Goal: Task Accomplishment & Management: Manage account settings

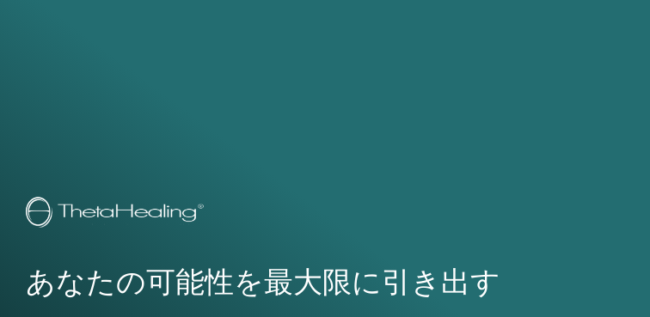
scroll to position [1074, 0]
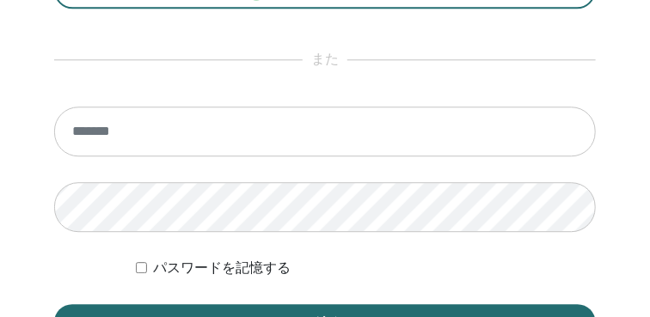
type input "**********"
click at [54, 304] on button "ログイン" at bounding box center [324, 322] width 541 height 36
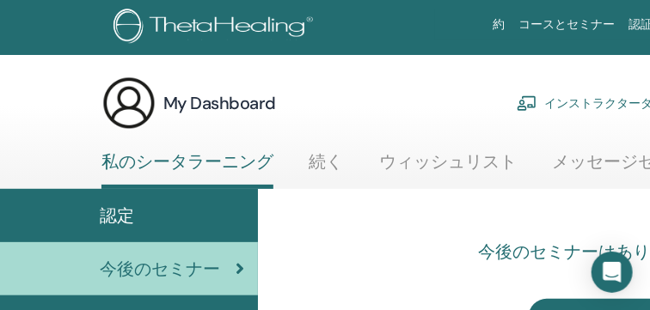
click at [565, 105] on link "インストラクターダッシュボード" at bounding box center [620, 103] width 208 height 38
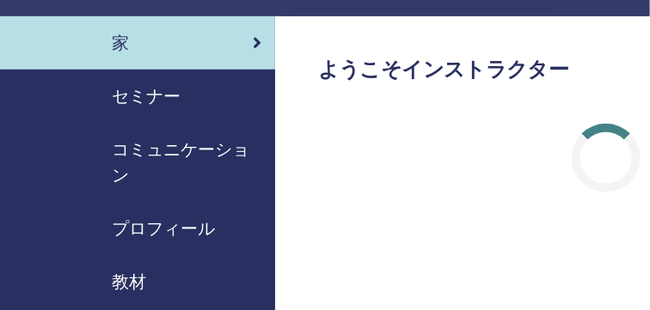
scroll to position [135, 0]
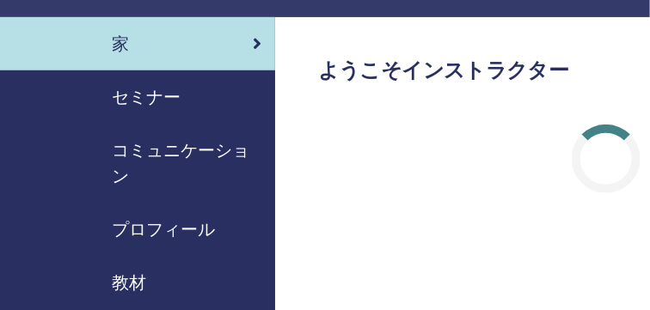
click at [144, 94] on span "セミナー" at bounding box center [146, 97] width 69 height 26
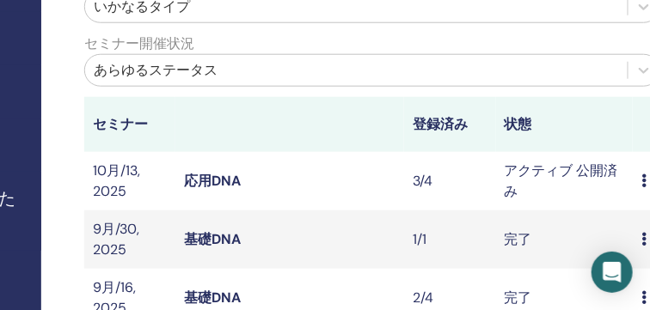
scroll to position [432, 234]
click at [216, 183] on link "応用DNA" at bounding box center [212, 181] width 57 height 18
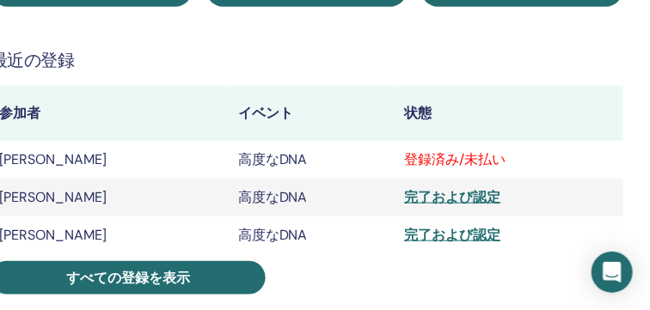
scroll to position [326, 381]
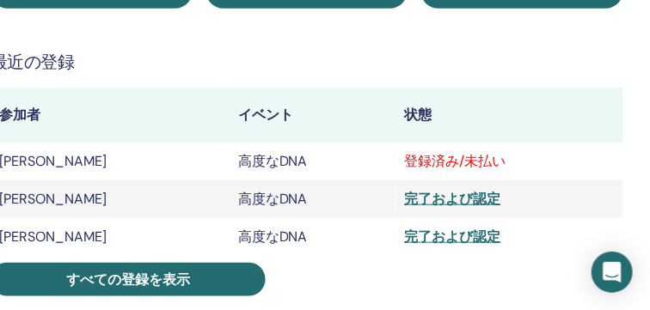
click at [460, 164] on div "登録済み/未払い" at bounding box center [509, 161] width 211 height 21
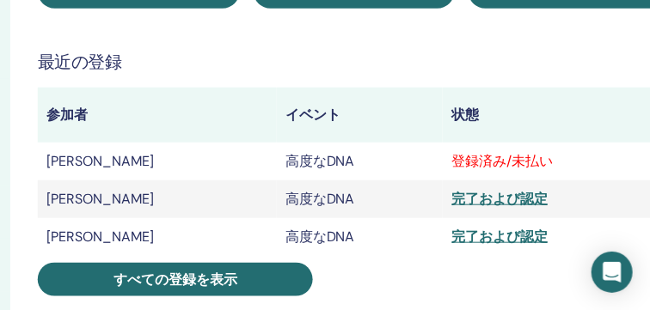
scroll to position [326, 332]
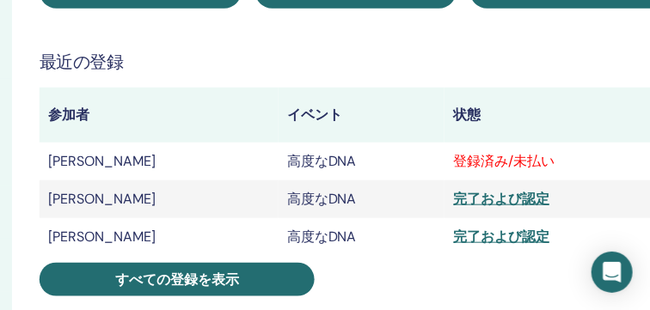
click at [453, 160] on div "登録済み/未払い" at bounding box center [558, 161] width 211 height 21
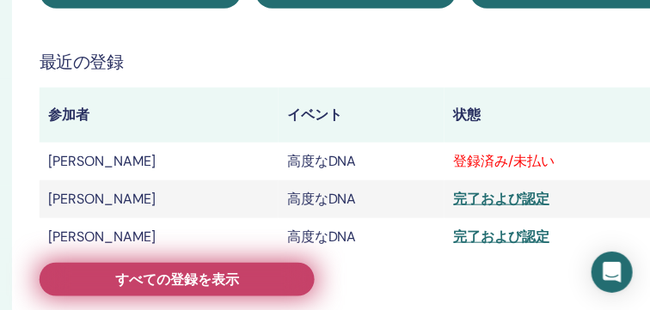
click at [300, 268] on link "すべての登録を表示" at bounding box center [177, 280] width 275 height 34
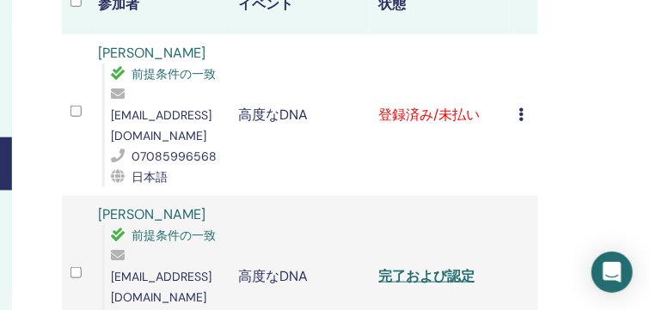
scroll to position [374, 332]
click at [522, 107] on icon at bounding box center [520, 114] width 5 height 14
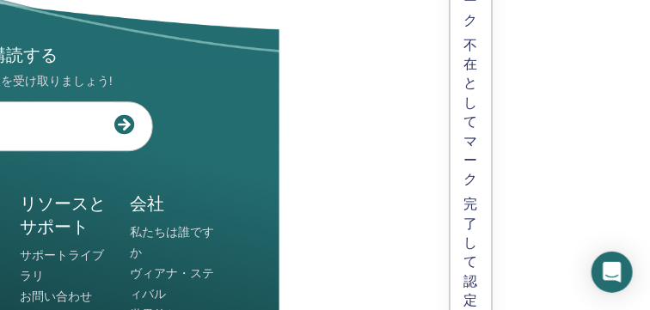
scroll to position [1139, 370]
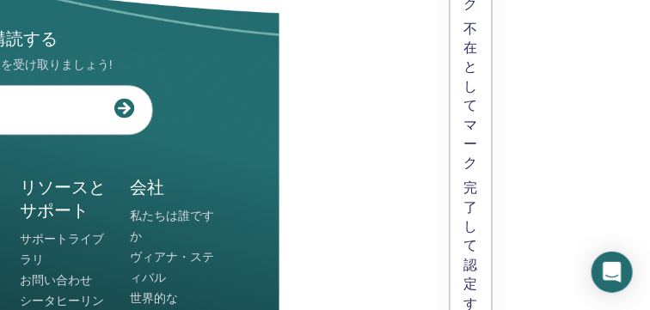
click at [472, 229] on p "完了して認定する" at bounding box center [471, 256] width 14 height 154
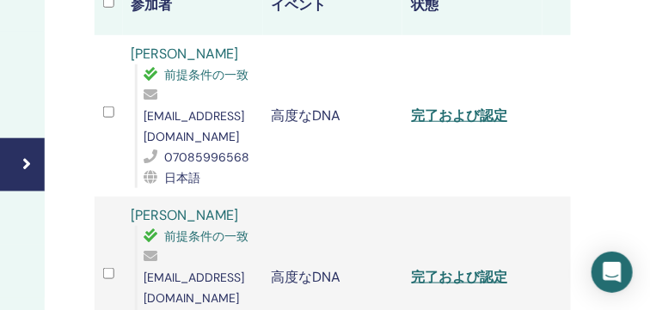
scroll to position [373, 299]
click at [476, 107] on link "完了および認定" at bounding box center [459, 116] width 96 height 18
click at [448, 268] on link "完了および認定" at bounding box center [459, 277] width 96 height 18
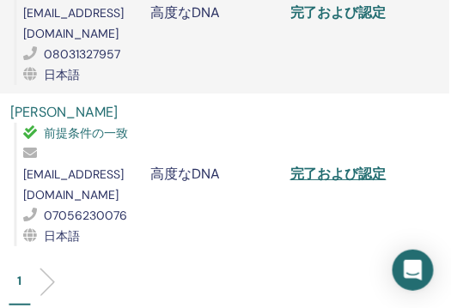
scroll to position [656, 423]
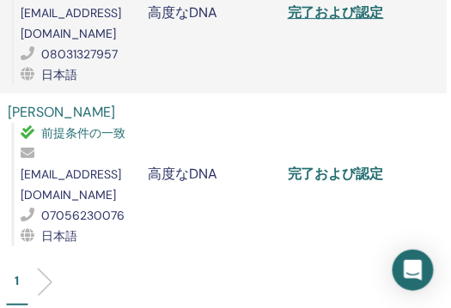
click at [318, 165] on link "完了および認定" at bounding box center [335, 174] width 96 height 18
